Goal: Complete application form

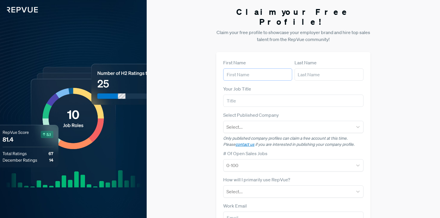
click at [266, 68] on input "text" at bounding box center [257, 74] width 69 height 12
type input "[PERSON_NAME]"
type input "[EMAIL_ADDRESS][DOMAIN_NAME]"
click at [261, 95] on input "text" at bounding box center [293, 101] width 140 height 12
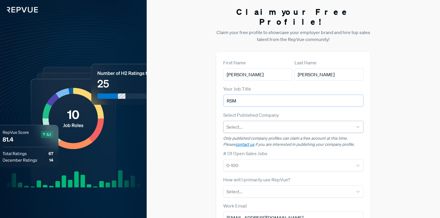
type input "RSM"
click at [243, 123] on div at bounding box center [287, 127] width 123 height 8
type input "[DOMAIN_NAME]"
click at [239, 136] on div "No options" at bounding box center [293, 142] width 140 height 12
drag, startPoint x: 240, startPoint y: 118, endPoint x: 209, endPoint y: 108, distance: 32.5
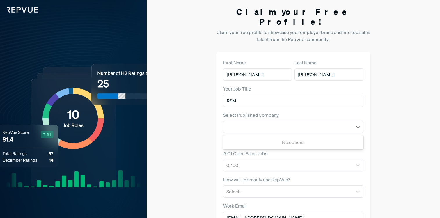
click at [215, 114] on div "Claim your Free Profile! Claim your free profile to showcase your employer bran…" at bounding box center [293, 146] width 293 height 293
type input "docusign"
click at [260, 136] on div "DocuSign" at bounding box center [293, 142] width 140 height 12
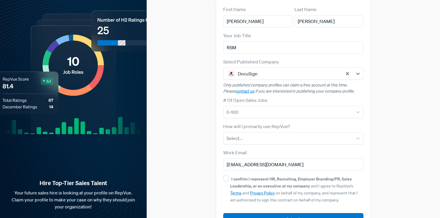
scroll to position [54, 0]
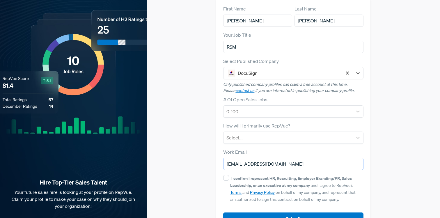
click at [252, 158] on input "[EMAIL_ADDRESS][DOMAIN_NAME]" at bounding box center [293, 164] width 140 height 12
click at [256, 158] on input "[EMAIL_ADDRESS][DOMAIN_NAME]" at bounding box center [293, 164] width 140 height 12
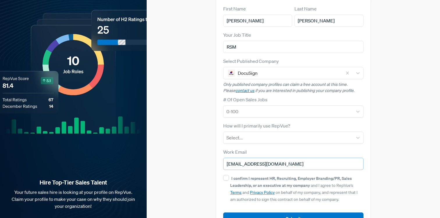
click at [256, 158] on input "[EMAIL_ADDRESS][DOMAIN_NAME]" at bounding box center [293, 164] width 140 height 12
type input "[PERSON_NAME][EMAIL_ADDRESS][PERSON_NAME][DOMAIN_NAME]"
click at [229, 175] on input "I confirm I represent HR, Recruiting, Employer Branding/PR, Sales Leadership, o…" at bounding box center [226, 178] width 6 height 6
checkbox input "true"
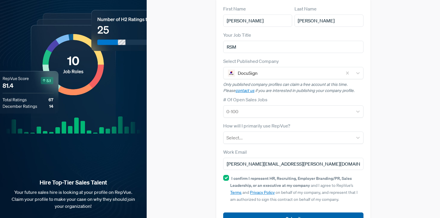
click at [242, 212] on button "Submit" at bounding box center [293, 218] width 140 height 13
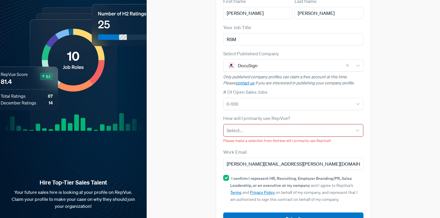
click at [243, 126] on div at bounding box center [288, 130] width 122 height 8
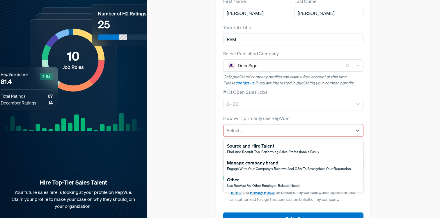
click at [238, 176] on div "Other" at bounding box center [263, 179] width 73 height 7
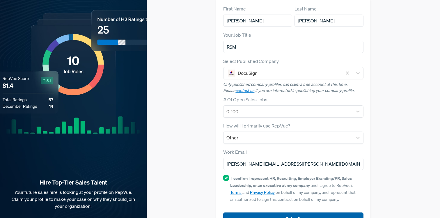
click at [243, 212] on button "Submit" at bounding box center [293, 218] width 140 height 13
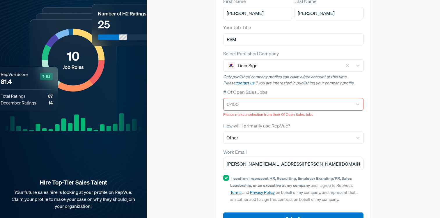
click at [240, 100] on div at bounding box center [288, 104] width 122 height 8
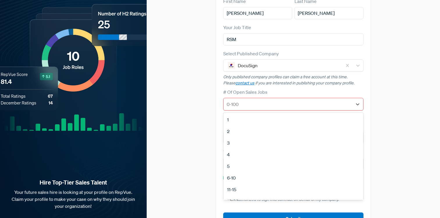
click at [234, 149] on div "4" at bounding box center [292, 155] width 139 height 12
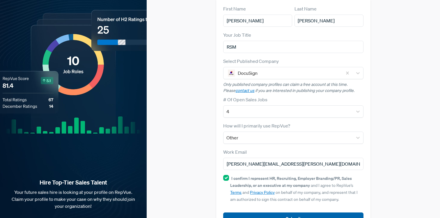
click at [242, 212] on button "Submit" at bounding box center [293, 218] width 140 height 13
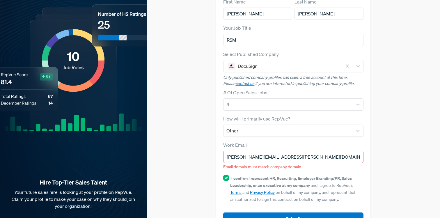
click at [251, 151] on input "[PERSON_NAME][EMAIL_ADDRESS][PERSON_NAME][DOMAIN_NAME]" at bounding box center [293, 157] width 140 height 12
click at [265, 62] on div at bounding box center [288, 66] width 101 height 8
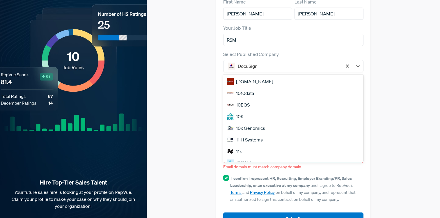
click at [194, 108] on div "Claim your Free Profile! Claim your free profile to showcase your employer bran…" at bounding box center [293, 89] width 293 height 300
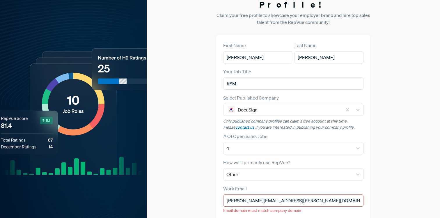
scroll to position [0, 0]
